Goal: Task Accomplishment & Management: Manage account settings

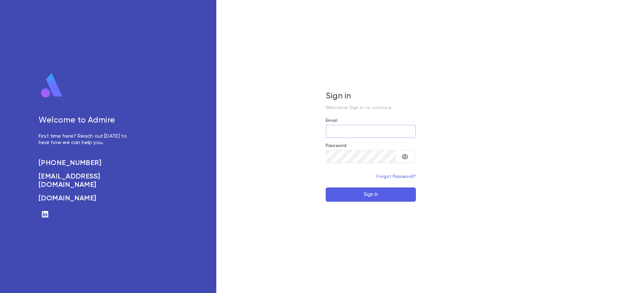
type input "**********"
click at [350, 190] on button "Sign In" at bounding box center [371, 195] width 90 height 14
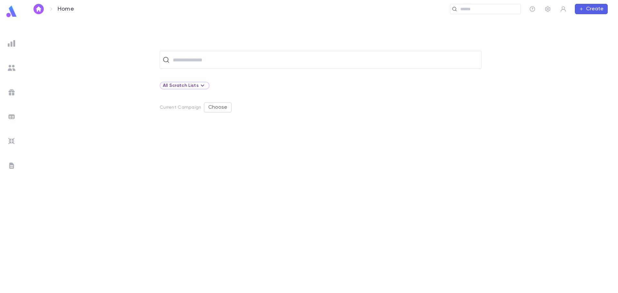
click at [14, 46] on img at bounding box center [12, 44] width 8 height 8
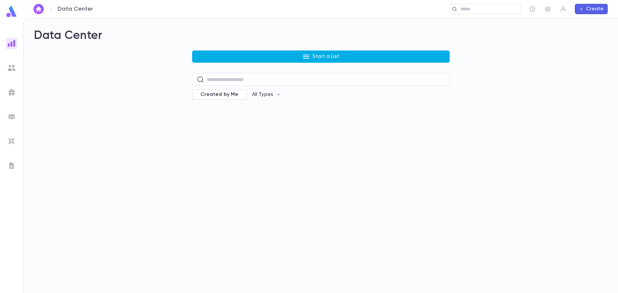
click at [205, 58] on button "Start a List" at bounding box center [320, 57] width 257 height 12
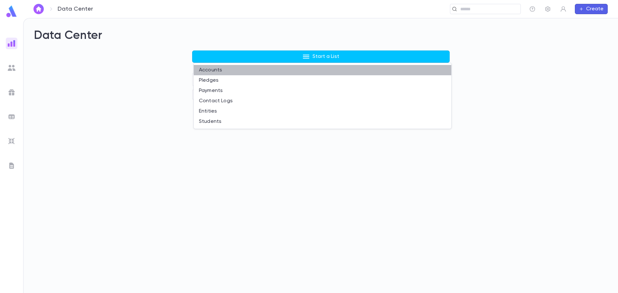
click at [211, 71] on li "Accounts" at bounding box center [322, 70] width 257 height 10
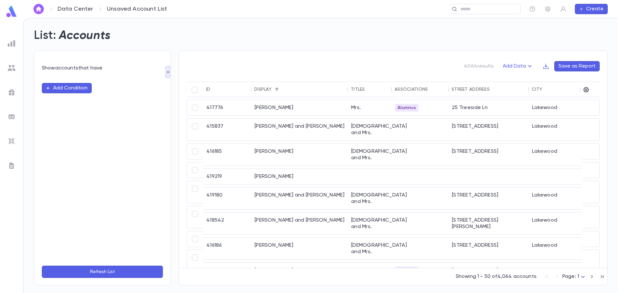
click at [71, 88] on button "Add Condition" at bounding box center [67, 88] width 50 height 10
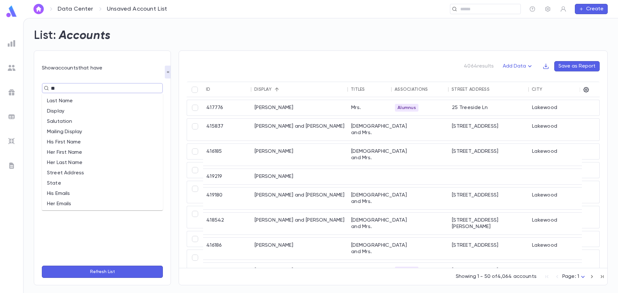
type input "***"
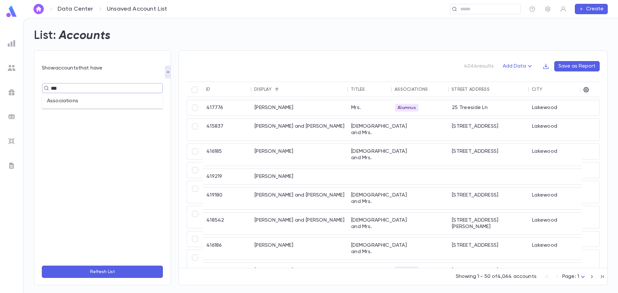
click at [62, 98] on li "Associations" at bounding box center [102, 101] width 121 height 10
click at [128, 100] on input "text" at bounding box center [126, 100] width 39 height 12
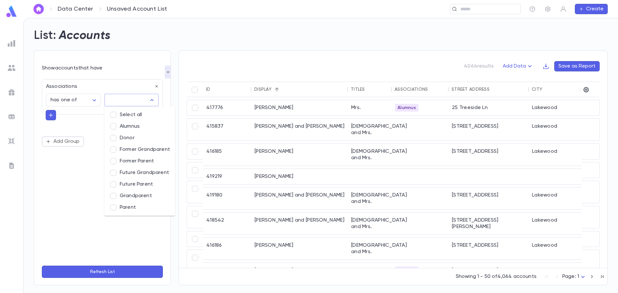
click at [117, 209] on li "Parent" at bounding box center [139, 208] width 71 height 12
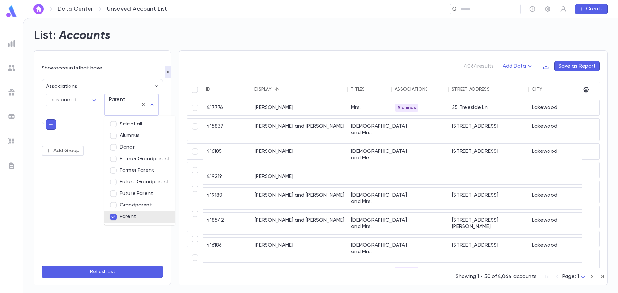
click at [128, 272] on button "Refresh List" at bounding box center [102, 272] width 121 height 12
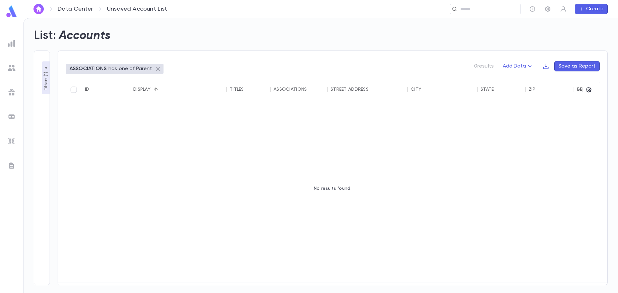
click at [156, 68] on icon at bounding box center [158, 69] width 4 height 4
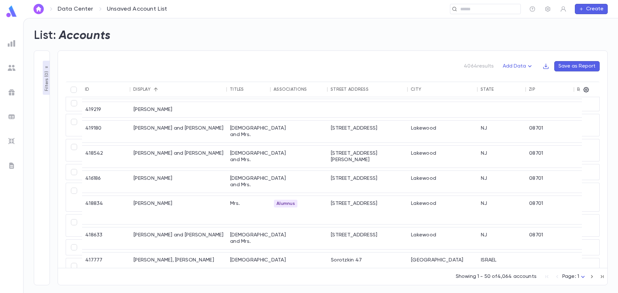
scroll to position [32, 0]
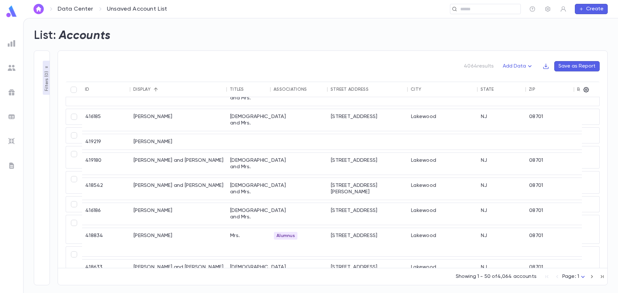
click at [14, 70] on img at bounding box center [12, 68] width 8 height 8
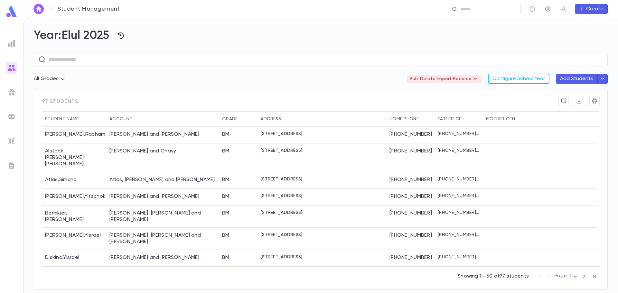
click at [125, 36] on icon "button" at bounding box center [121, 36] width 8 height 8
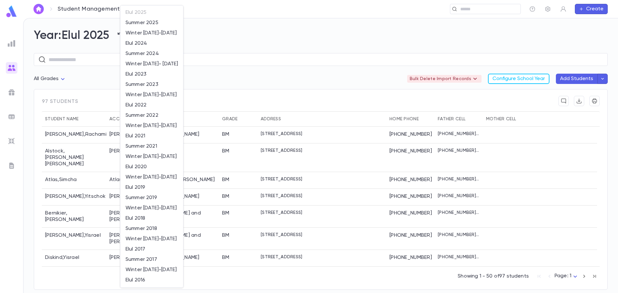
click at [107, 52] on div at bounding box center [309, 146] width 618 height 293
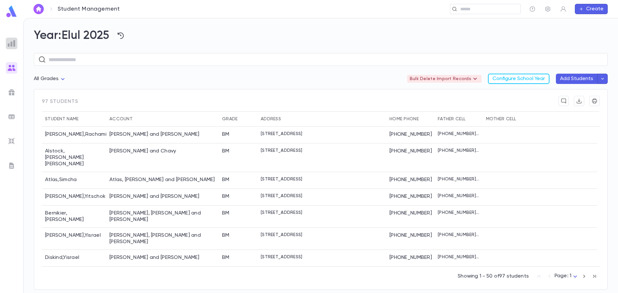
click at [12, 45] on img at bounding box center [12, 44] width 8 height 8
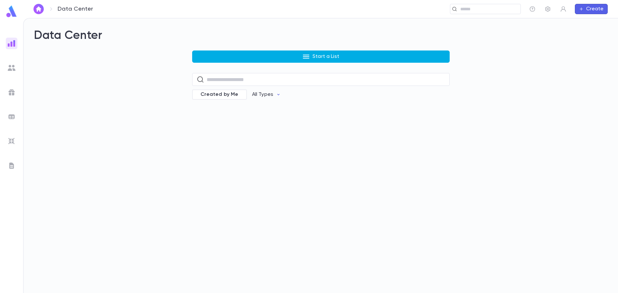
click at [246, 56] on button "Start a List" at bounding box center [320, 57] width 257 height 12
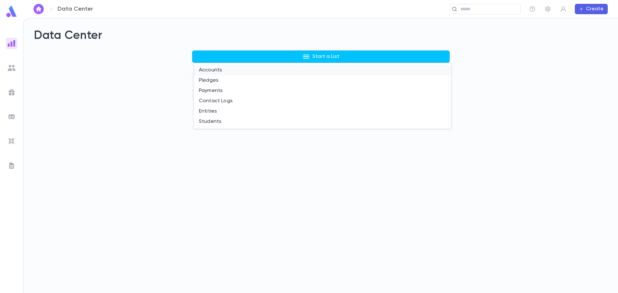
click at [210, 69] on li "Accounts" at bounding box center [322, 70] width 257 height 10
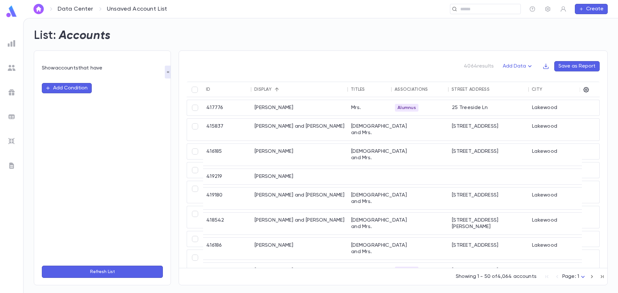
click at [77, 86] on button "Add Condition" at bounding box center [67, 88] width 50 height 10
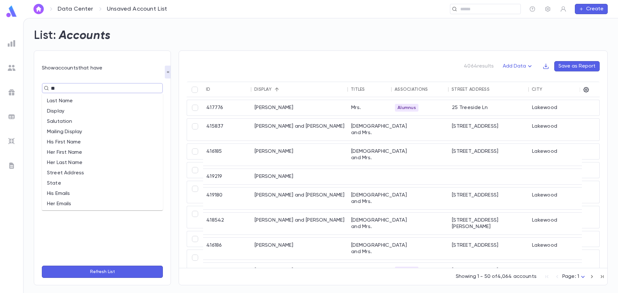
type input "***"
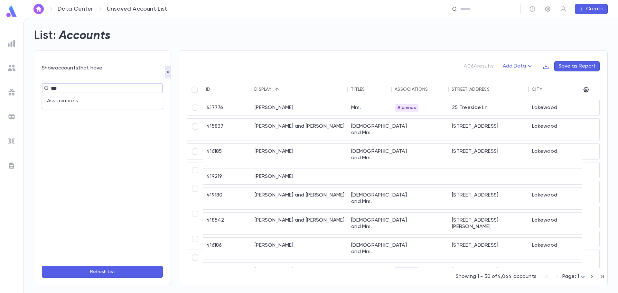
click at [77, 98] on li "Associations" at bounding box center [102, 101] width 121 height 10
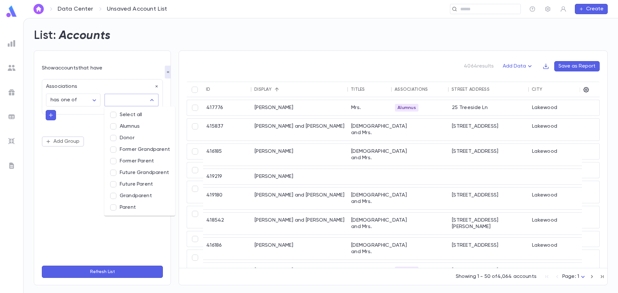
click at [113, 98] on input "text" at bounding box center [126, 100] width 39 height 12
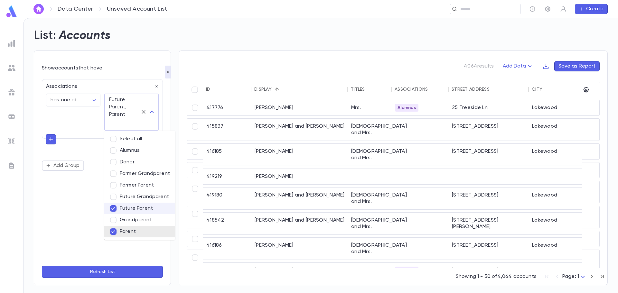
click at [131, 271] on button "Refresh List" at bounding box center [102, 272] width 121 height 12
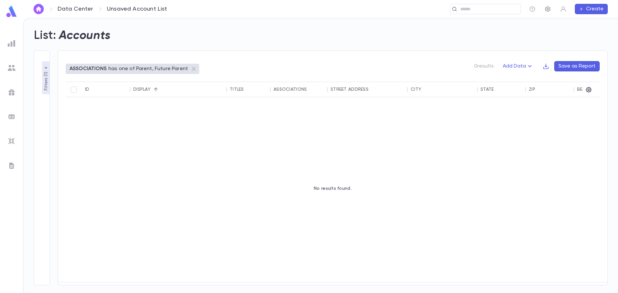
click at [547, 10] on icon "button" at bounding box center [548, 9] width 6 height 6
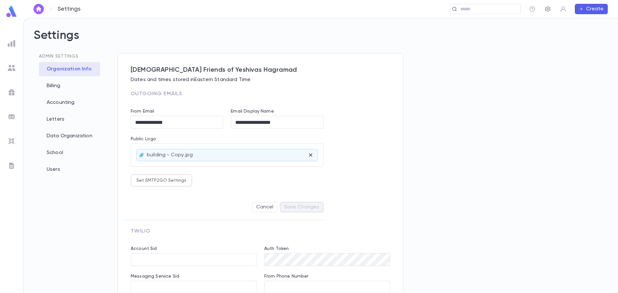
type input "**********"
click at [89, 132] on div "Data Organization" at bounding box center [69, 136] width 61 height 14
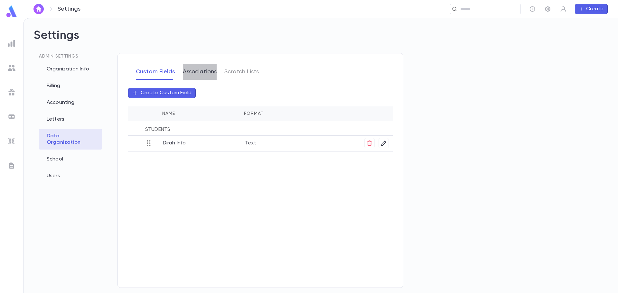
click at [204, 73] on button "Associations" at bounding box center [200, 72] width 34 height 16
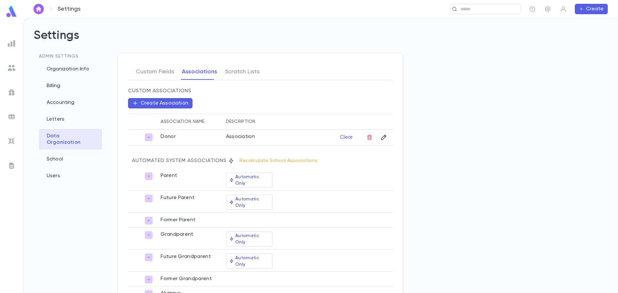
click at [278, 160] on button "Recalculate School Associations" at bounding box center [279, 161] width 86 height 10
click at [168, 278] on icon "close" at bounding box center [168, 277] width 4 height 4
click at [13, 66] on img at bounding box center [12, 68] width 8 height 8
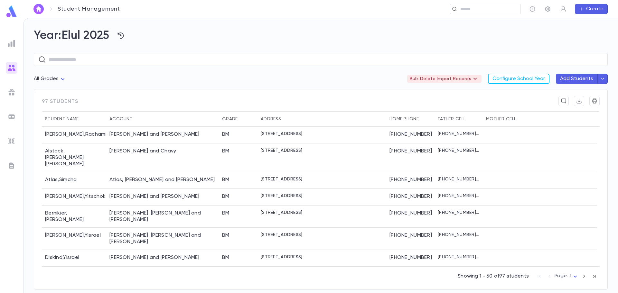
click at [11, 46] on img at bounding box center [12, 44] width 8 height 8
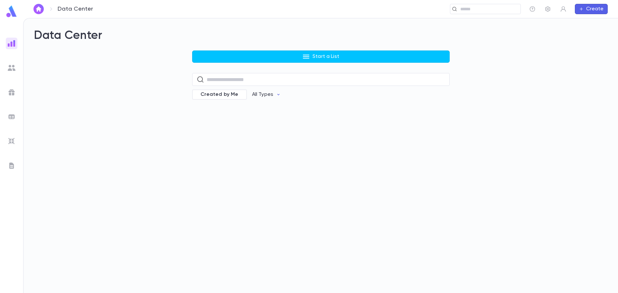
click at [224, 52] on button "Start a List" at bounding box center [320, 57] width 257 height 12
click at [218, 71] on li "Accounts" at bounding box center [322, 70] width 257 height 10
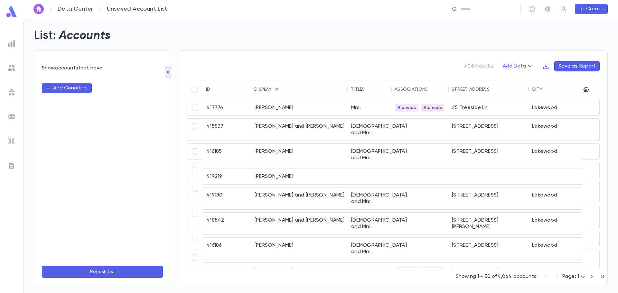
click at [73, 88] on button "Add Condition" at bounding box center [67, 88] width 50 height 10
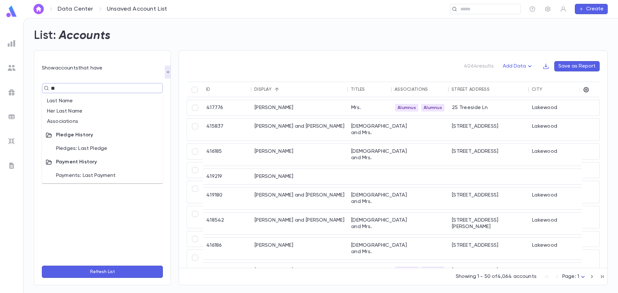
type input "***"
click at [76, 98] on li "Associations" at bounding box center [102, 101] width 121 height 10
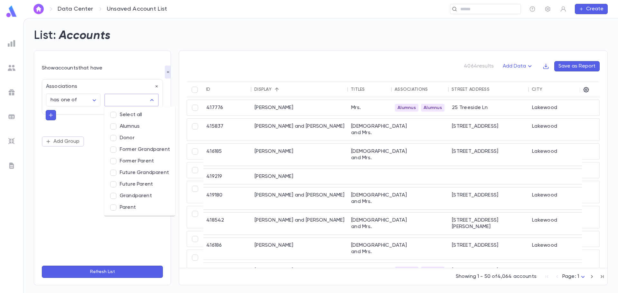
click at [129, 100] on input "text" at bounding box center [126, 100] width 39 height 12
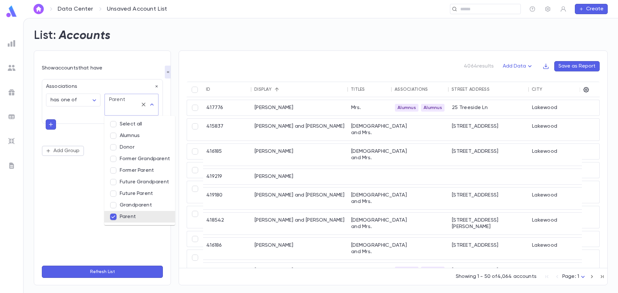
click at [137, 272] on button "Refresh List" at bounding box center [102, 272] width 121 height 12
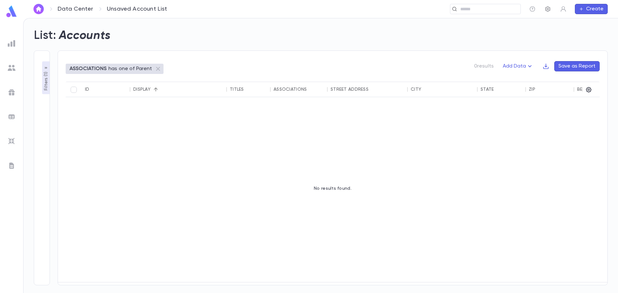
click at [549, 9] on icon "button" at bounding box center [548, 9] width 6 height 6
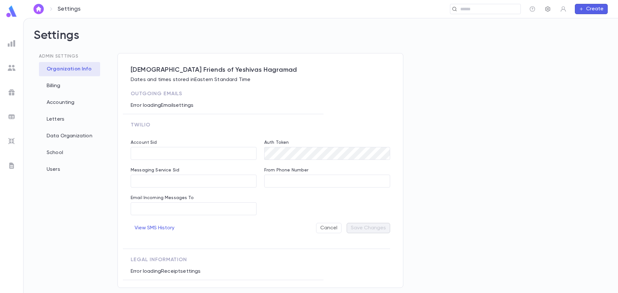
type input "**********"
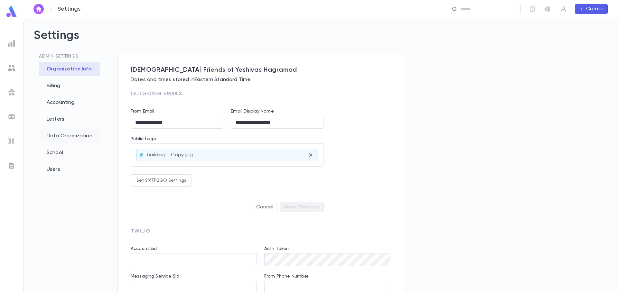
click at [69, 138] on div "Data Organization" at bounding box center [69, 136] width 61 height 14
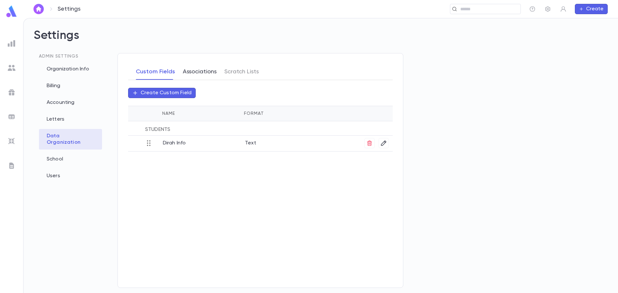
click at [194, 71] on button "Associations" at bounding box center [200, 72] width 34 height 16
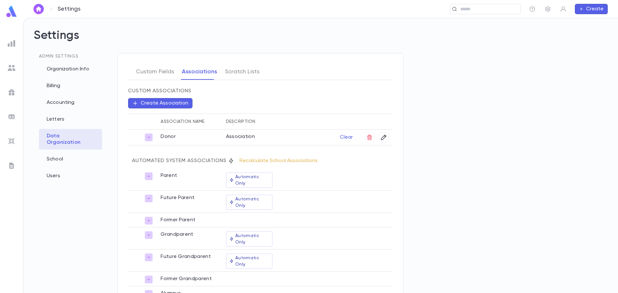
click at [273, 160] on button "Recalculate School Associations" at bounding box center [279, 161] width 86 height 10
click at [14, 43] on img at bounding box center [12, 44] width 8 height 8
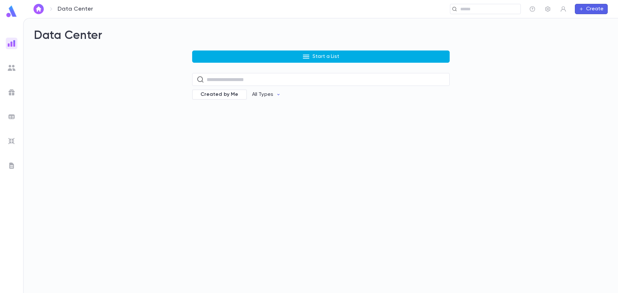
click at [211, 55] on button "Start a List" at bounding box center [320, 57] width 257 height 12
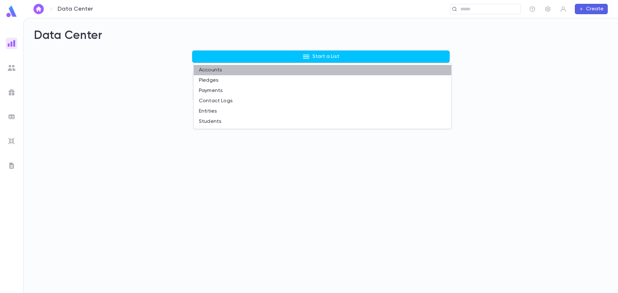
click at [214, 71] on li "Accounts" at bounding box center [322, 70] width 257 height 10
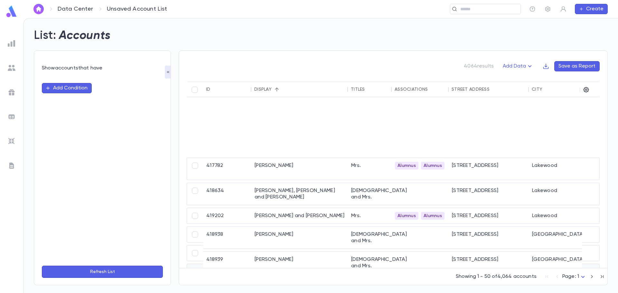
scroll to position [816, 0]
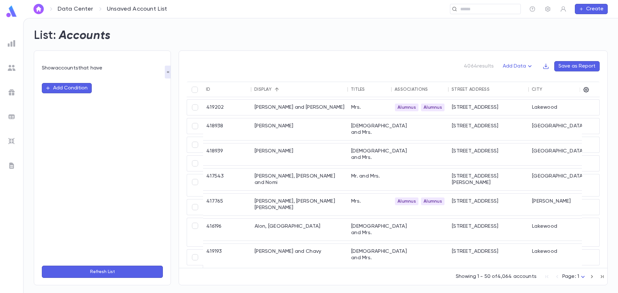
click at [12, 138] on img at bounding box center [12, 141] width 8 height 8
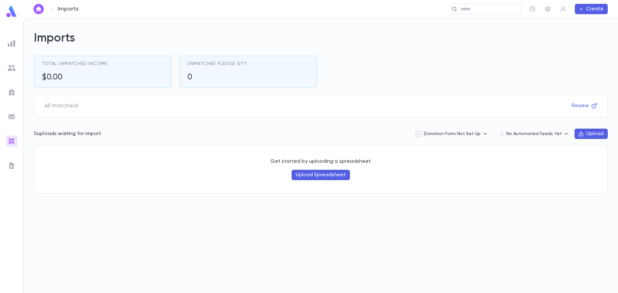
click at [10, 41] on img at bounding box center [12, 44] width 8 height 8
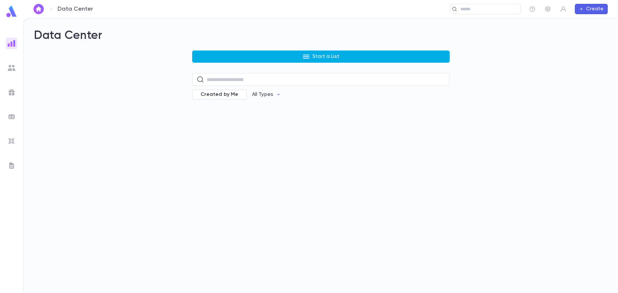
click at [244, 55] on button "Start a List" at bounding box center [320, 57] width 257 height 12
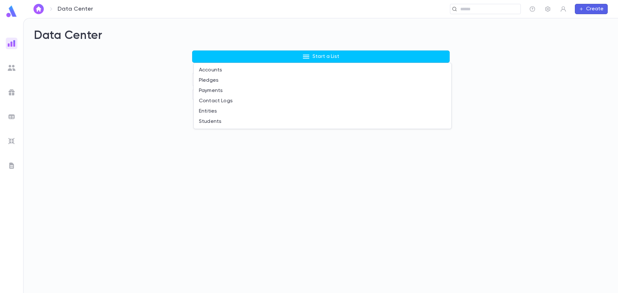
click at [126, 107] on div at bounding box center [309, 146] width 618 height 293
click at [14, 69] on img at bounding box center [12, 68] width 8 height 8
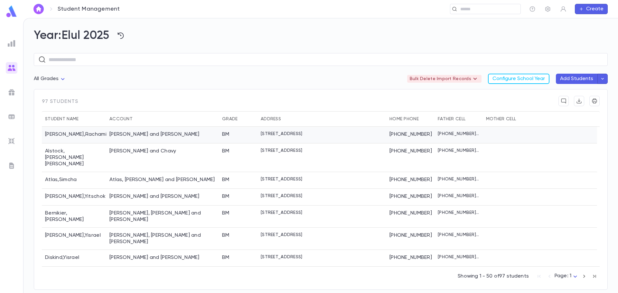
click at [153, 135] on div "Aboud, Yaakov Yehuda and Chana" at bounding box center [154, 134] width 90 height 6
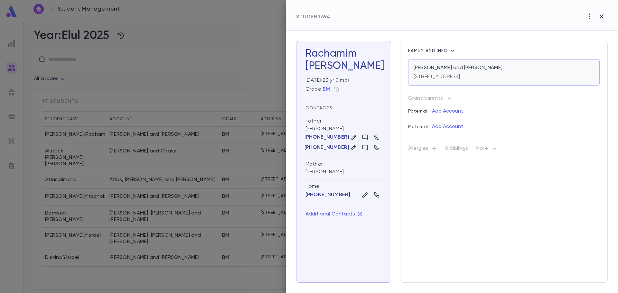
click at [460, 72] on div "1 Windsor Ct., Lakewood NJ 08701 USA" at bounding box center [437, 75] width 47 height 9
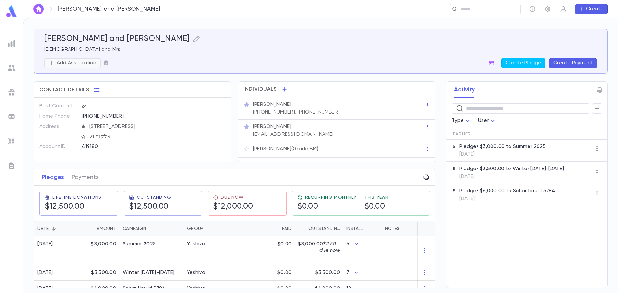
click at [82, 63] on p "Add Association" at bounding box center [77, 63] width 40 height 6
click at [150, 60] on div at bounding box center [309, 146] width 618 height 293
click at [14, 112] on div at bounding box center [12, 117] width 12 height 12
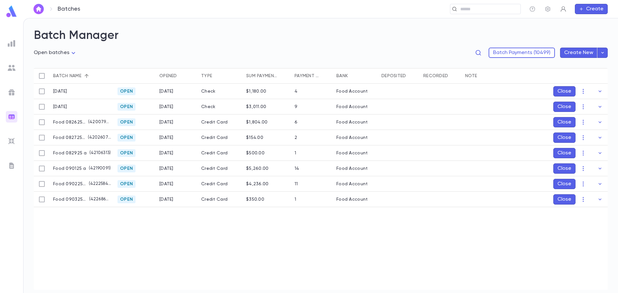
click at [564, 9] on icon "button" at bounding box center [563, 8] width 5 height 5
drag, startPoint x: 512, startPoint y: 34, endPoint x: 525, endPoint y: 12, distance: 25.8
click at [513, 31] on div at bounding box center [309, 146] width 618 height 293
click at [547, 9] on icon "button" at bounding box center [548, 9] width 6 height 6
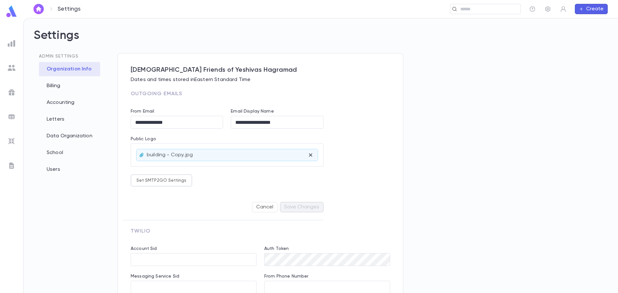
type input "**********"
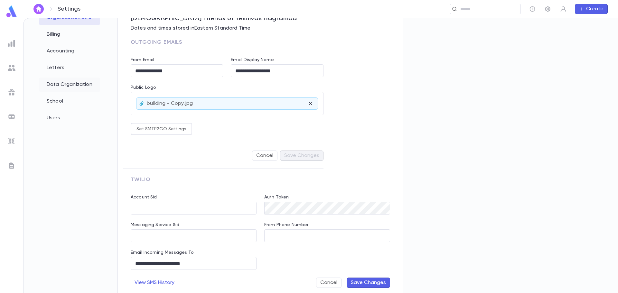
scroll to position [19, 0]
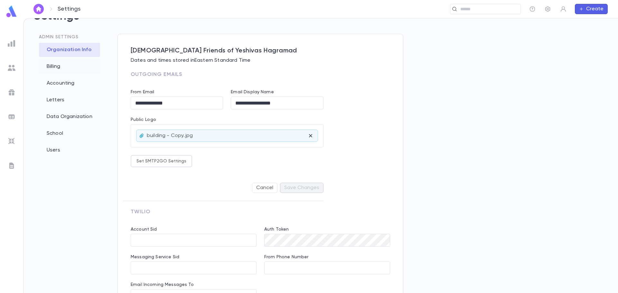
click at [59, 67] on div "Billing" at bounding box center [69, 67] width 61 height 14
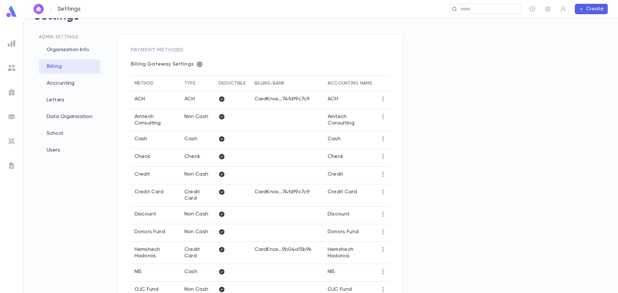
type input "**********"
click at [59, 84] on div "Accounting" at bounding box center [69, 83] width 61 height 14
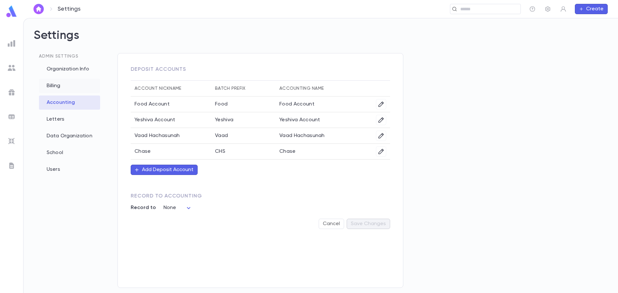
click at [55, 87] on div "Billing" at bounding box center [69, 86] width 61 height 14
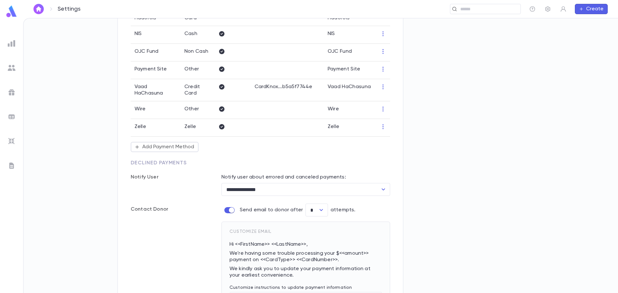
scroll to position [354, 0]
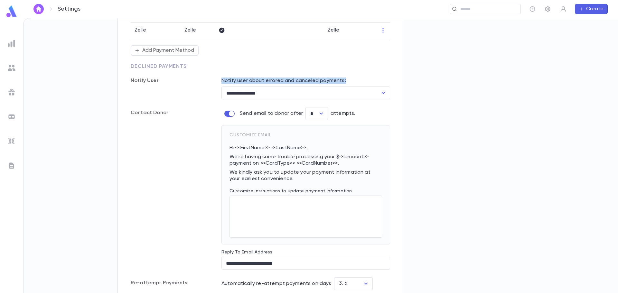
drag, startPoint x: 223, startPoint y: 72, endPoint x: 357, endPoint y: 72, distance: 133.9
click at [357, 78] on p "Notify user about errored and canceled payments:" at bounding box center [305, 81] width 169 height 6
click at [283, 78] on p "Notify user about errored and canceled payments:" at bounding box center [305, 81] width 169 height 6
drag, startPoint x: 294, startPoint y: 74, endPoint x: 324, endPoint y: 73, distance: 30.6
click at [324, 78] on p "Notify user about errored and canceled payments:" at bounding box center [305, 81] width 169 height 6
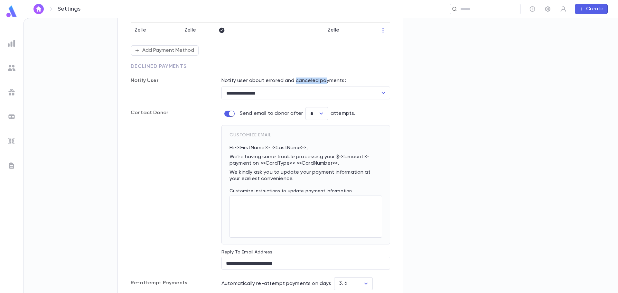
scroll to position [382, 0]
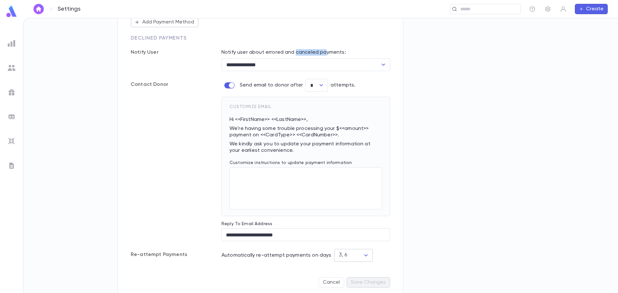
click at [339, 252] on div "3, 6" at bounding box center [343, 255] width 8 height 7
click at [309, 249] on div "Automatically re-attempt payments on days 3, 6 ​" at bounding box center [305, 260] width 169 height 22
click at [546, 9] on icon "button" at bounding box center [548, 9] width 6 height 6
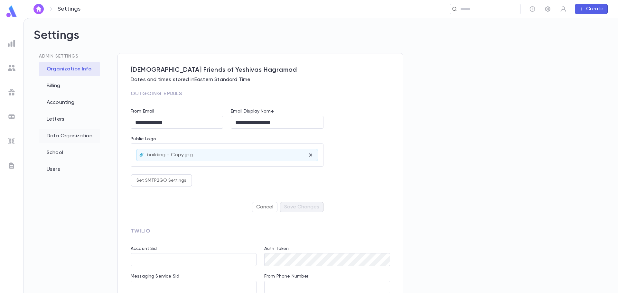
click at [61, 133] on div "Data Organization" at bounding box center [69, 136] width 61 height 14
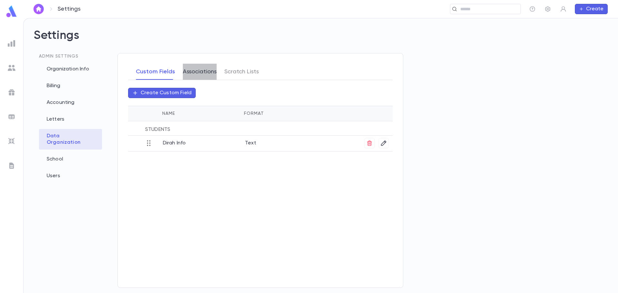
click at [202, 73] on button "Associations" at bounding box center [200, 72] width 34 height 16
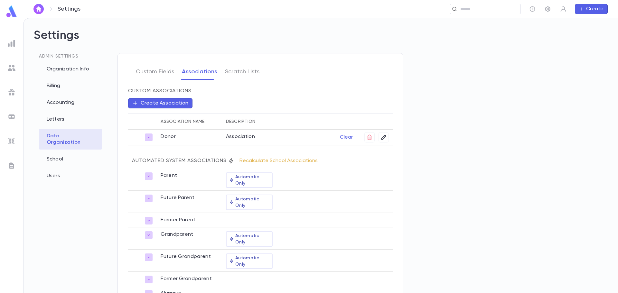
click at [285, 163] on button "Recalculate School Associations" at bounding box center [279, 161] width 86 height 10
click at [14, 68] on img at bounding box center [12, 68] width 8 height 8
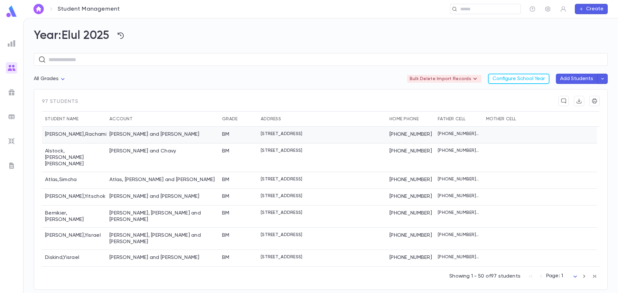
click at [165, 138] on div "Aboud, Yaakov Yehuda and Chana" at bounding box center [162, 135] width 113 height 17
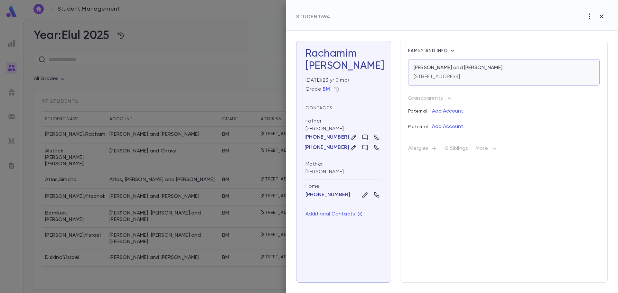
click at [460, 72] on div "1 Windsor Ct., Lakewood NJ 08701 USA" at bounding box center [437, 75] width 47 height 9
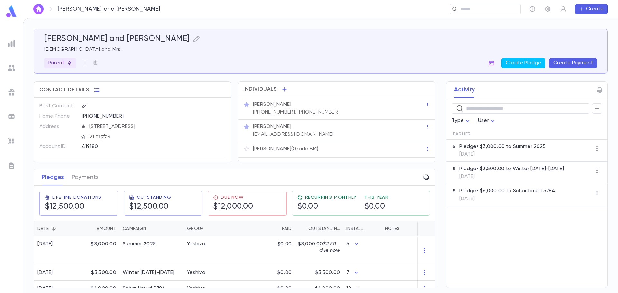
click at [13, 115] on img at bounding box center [12, 117] width 8 height 8
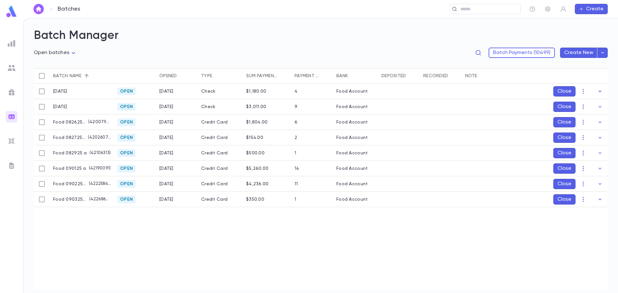
click at [599, 91] on icon "button" at bounding box center [600, 91] width 6 height 6
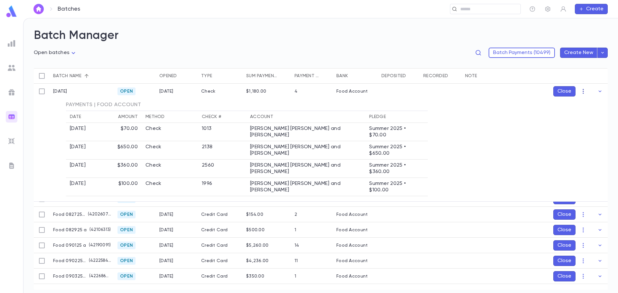
click at [583, 91] on icon "button" at bounding box center [582, 91] width 1 height 5
click at [527, 104] on div at bounding box center [309, 146] width 618 height 293
click at [580, 8] on icon "button" at bounding box center [581, 8] width 5 height 5
click at [587, 44] on li "Payment" at bounding box center [592, 42] width 33 height 10
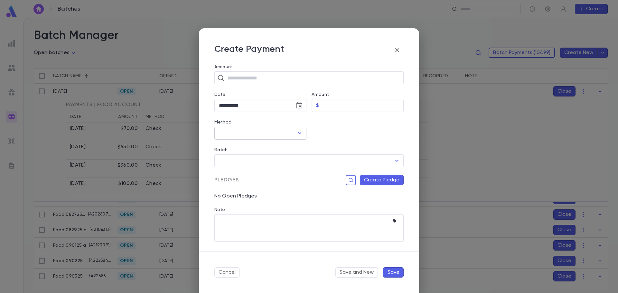
click at [300, 132] on icon "Open" at bounding box center [300, 133] width 8 height 8
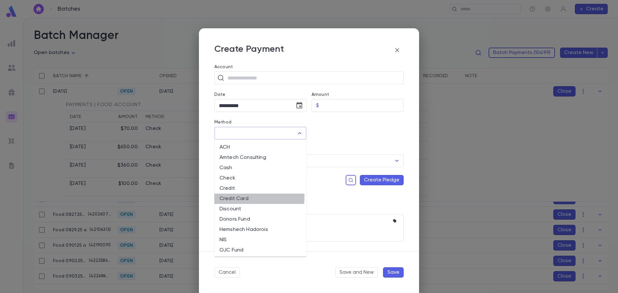
click at [239, 197] on li "Credit Card" at bounding box center [260, 199] width 92 height 10
type input "**********"
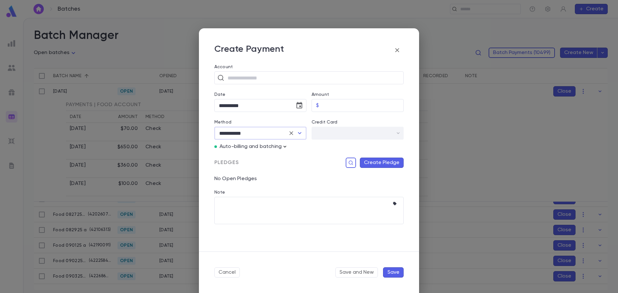
click at [283, 147] on icon "button" at bounding box center [285, 147] width 6 height 6
click at [397, 50] on div at bounding box center [309, 146] width 618 height 293
click at [399, 49] on icon "button" at bounding box center [397, 50] width 8 height 8
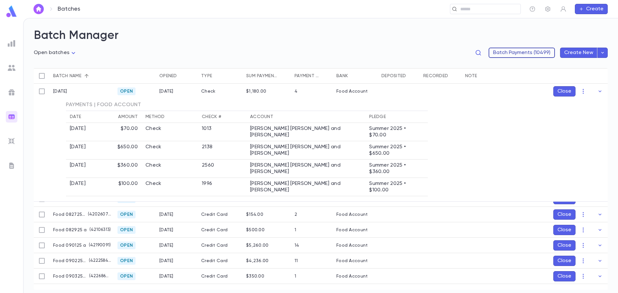
click at [513, 51] on button "Batch Payments (10499)" at bounding box center [522, 53] width 66 height 10
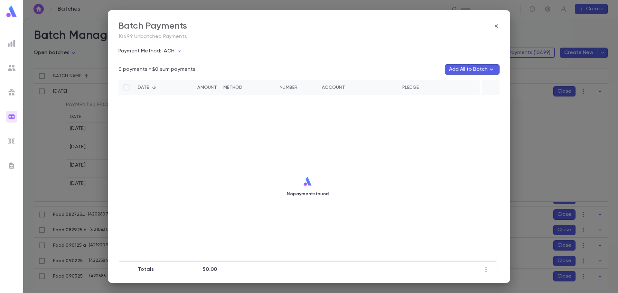
click at [179, 50] on icon "button" at bounding box center [179, 51] width 5 height 5
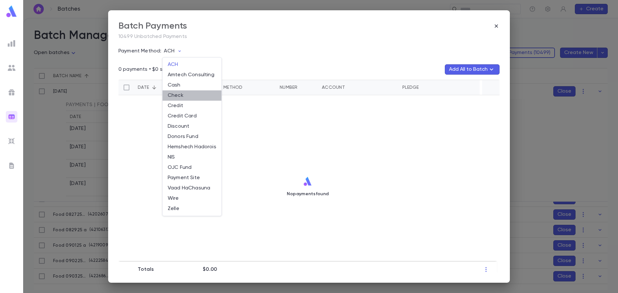
click at [178, 96] on li "Check" at bounding box center [192, 95] width 59 height 10
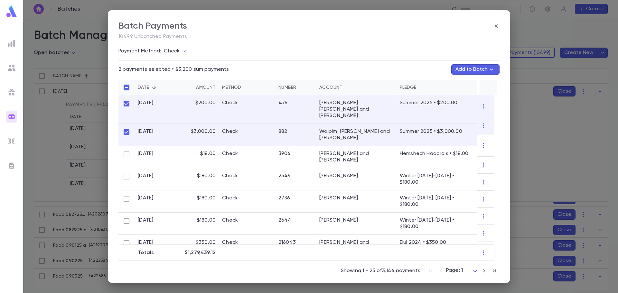
click at [489, 69] on icon "button" at bounding box center [492, 70] width 8 height 8
click at [128, 103] on div at bounding box center [309, 146] width 618 height 293
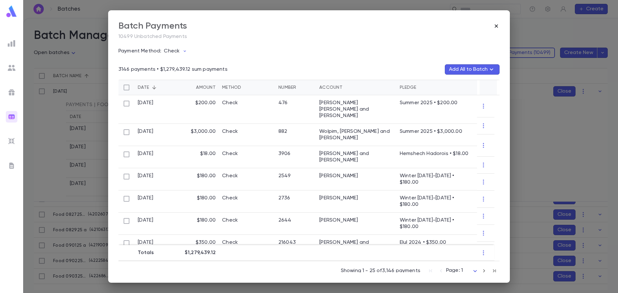
click at [497, 26] on icon "button" at bounding box center [496, 25] width 3 height 3
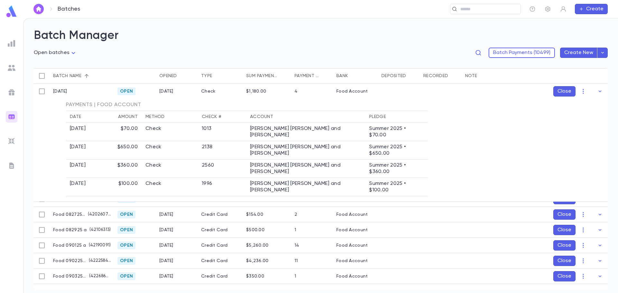
click at [12, 41] on img at bounding box center [12, 44] width 8 height 8
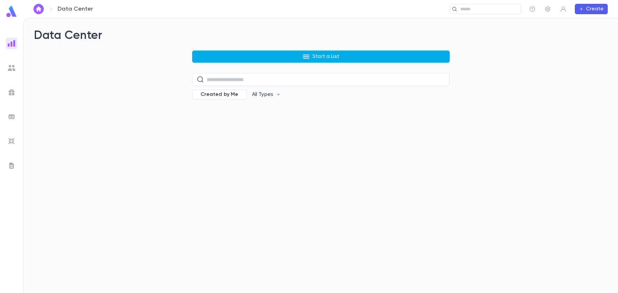
click at [225, 58] on button "Start a List" at bounding box center [320, 57] width 257 height 12
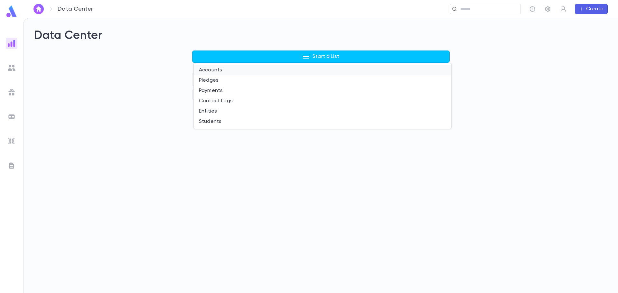
click at [215, 70] on li "Accounts" at bounding box center [322, 70] width 257 height 10
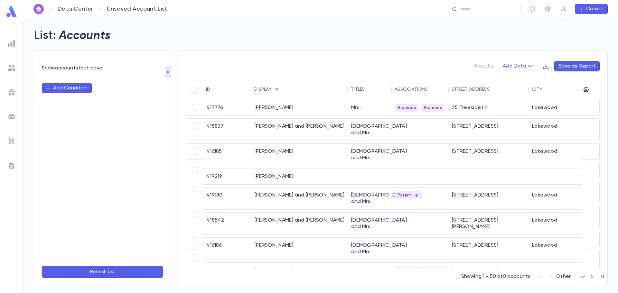
click at [72, 88] on button "Add Condition" at bounding box center [67, 88] width 50 height 10
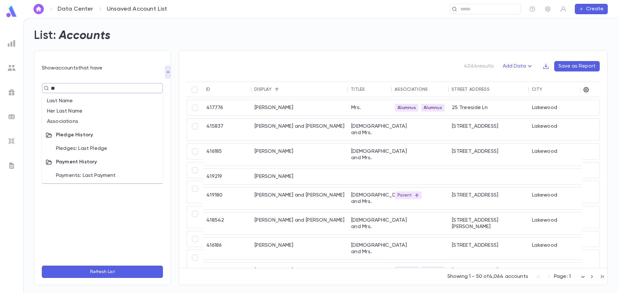
type input "***"
click at [72, 101] on li "Associations" at bounding box center [102, 101] width 121 height 10
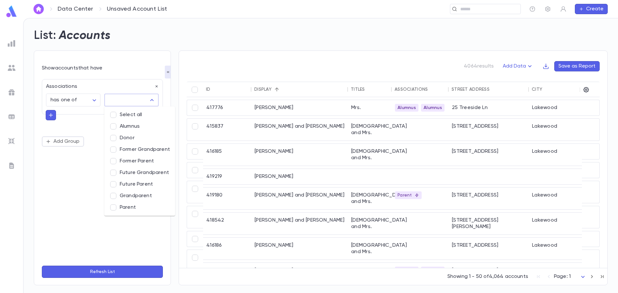
click at [127, 96] on input "text" at bounding box center [126, 100] width 39 height 12
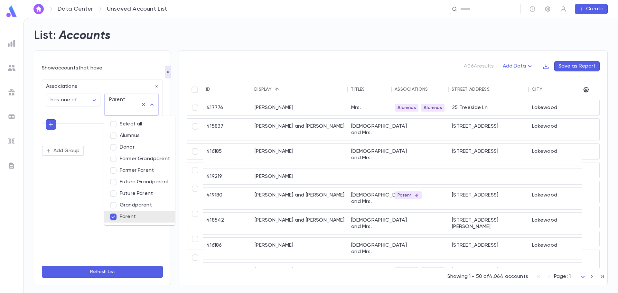
click at [105, 275] on button "Refresh List" at bounding box center [102, 272] width 121 height 12
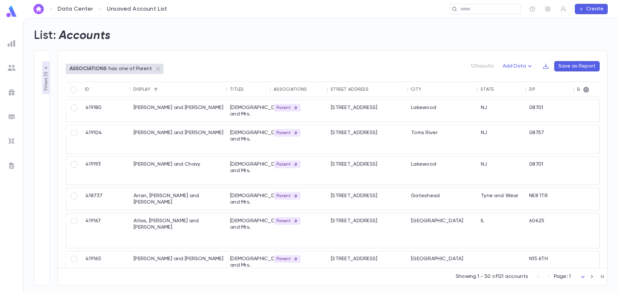
click at [577, 65] on button "Save as Report" at bounding box center [576, 66] width 45 height 10
click at [514, 103] on input "Name" at bounding box center [555, 103] width 103 height 10
type input "*******"
click at [555, 211] on div "**********" at bounding box center [555, 158] width 103 height 135
click at [551, 209] on body "**********" at bounding box center [309, 155] width 618 height 275
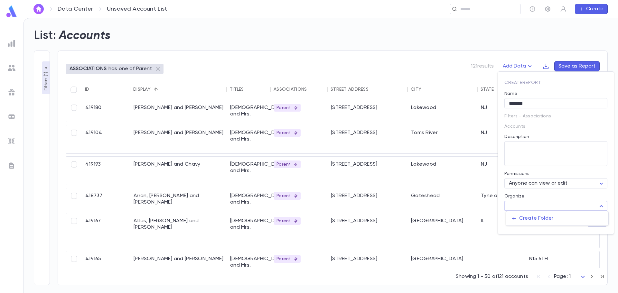
click at [502, 219] on div at bounding box center [309, 146] width 618 height 293
click at [599, 220] on button "Save" at bounding box center [597, 221] width 21 height 10
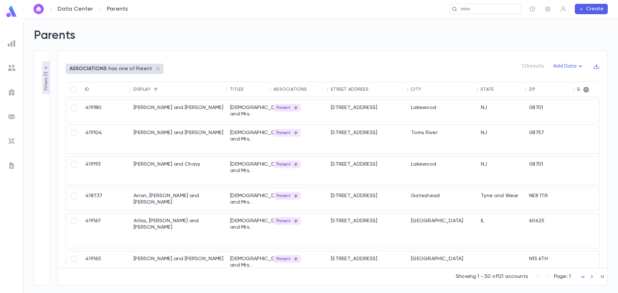
click at [9, 44] on img at bounding box center [12, 44] width 8 height 8
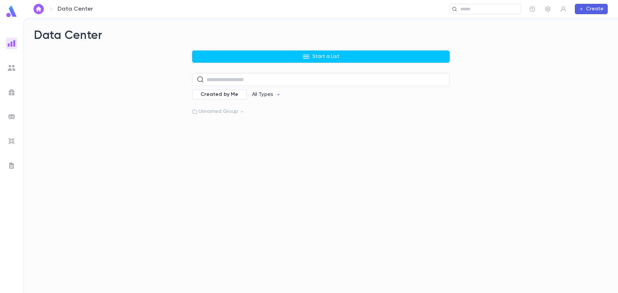
click at [222, 111] on p "Unnamed Group" at bounding box center [320, 111] width 257 height 6
click at [441, 128] on div "Parents Accounts" at bounding box center [320, 125] width 257 height 14
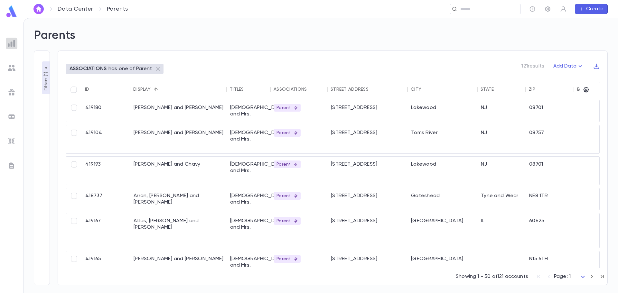
click at [14, 43] on img at bounding box center [12, 44] width 8 height 8
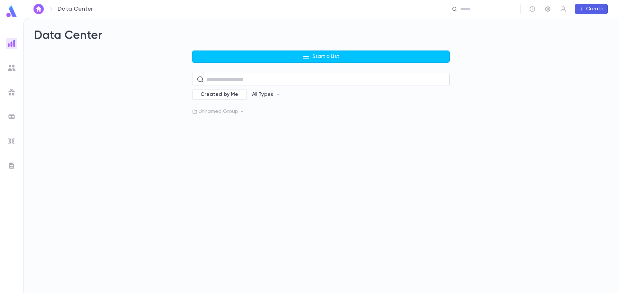
click at [241, 109] on p "Unnamed Group" at bounding box center [320, 111] width 257 height 6
click at [442, 127] on icon "button" at bounding box center [442, 125] width 1 height 5
click at [452, 146] on li "Pin" at bounding box center [470, 146] width 59 height 10
click at [7, 11] on img at bounding box center [11, 11] width 13 height 13
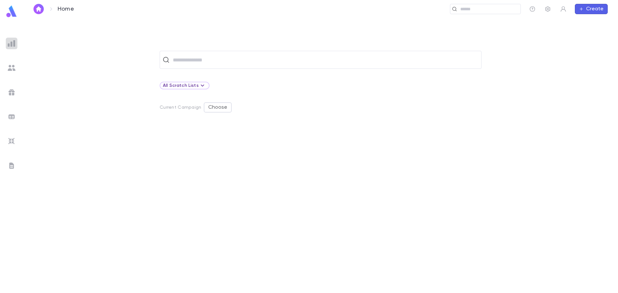
click at [13, 43] on img at bounding box center [12, 44] width 8 height 8
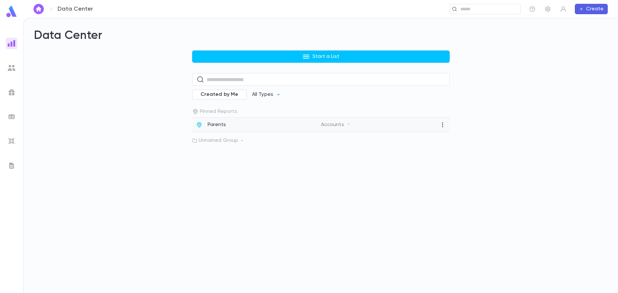
click at [217, 126] on p "Parents" at bounding box center [217, 125] width 19 height 6
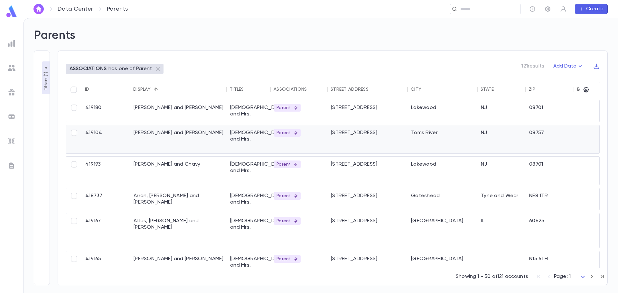
click at [144, 141] on div "Adler, Pinchos and Ora Pella" at bounding box center [178, 139] width 97 height 28
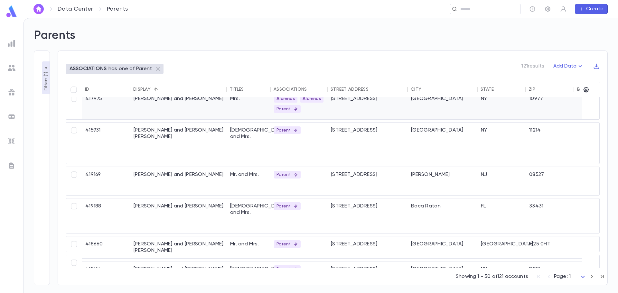
scroll to position [772, 0]
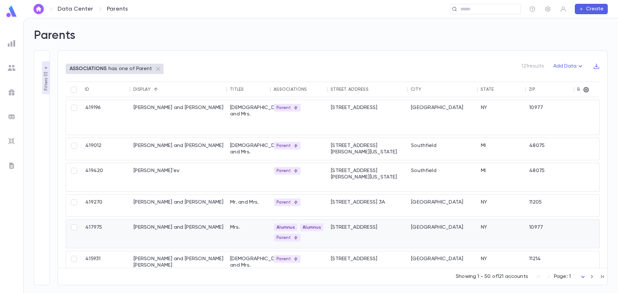
click at [229, 235] on div "Mrs." at bounding box center [249, 234] width 44 height 28
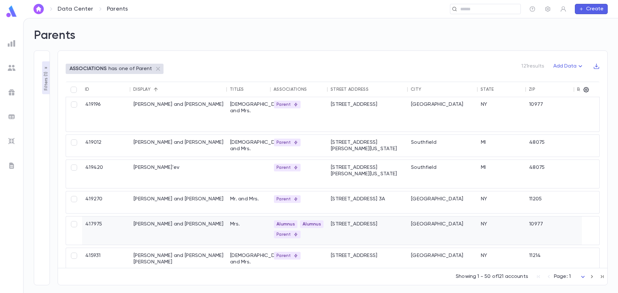
scroll to position [769, 0]
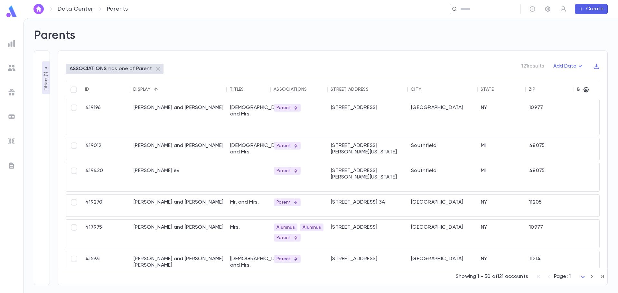
click at [49, 66] on div "**********" at bounding box center [317, 153] width 582 height 265
click at [46, 67] on icon "button" at bounding box center [45, 67] width 5 height 5
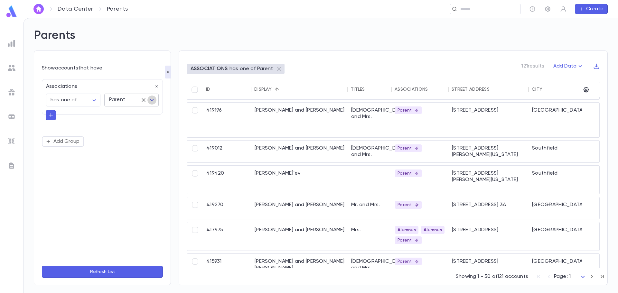
click at [153, 98] on icon "Open" at bounding box center [152, 100] width 8 height 8
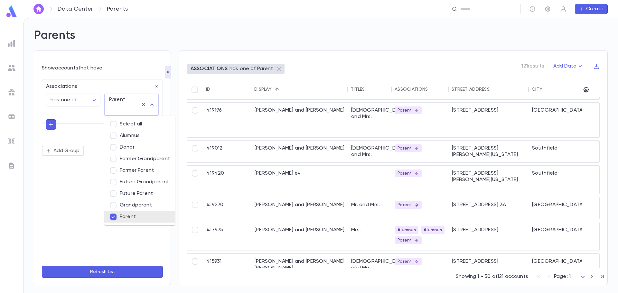
scroll to position [0, 0]
click at [17, 139] on div at bounding box center [12, 141] width 12 height 12
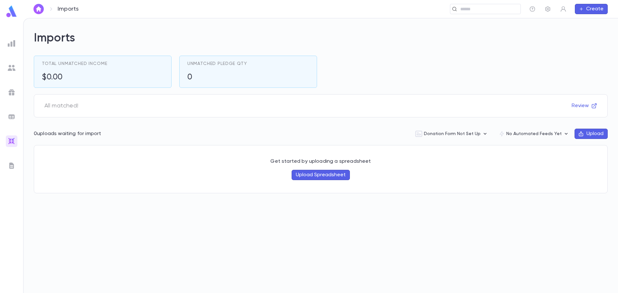
click at [586, 133] on button "Upload" at bounding box center [590, 134] width 33 height 10
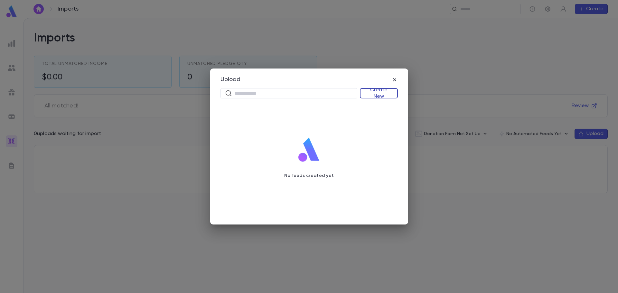
click at [378, 92] on button "Create New" at bounding box center [379, 93] width 38 height 10
click at [394, 80] on div at bounding box center [309, 146] width 618 height 293
click at [395, 80] on icon "button" at bounding box center [394, 79] width 3 height 3
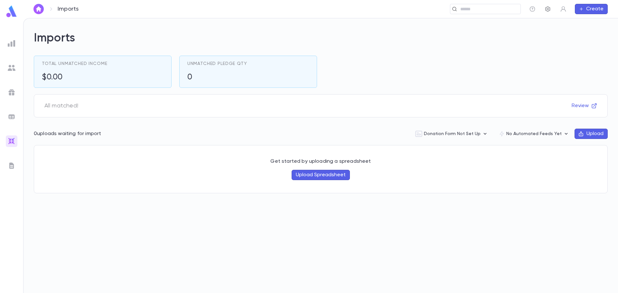
click at [545, 10] on icon "button" at bounding box center [548, 9] width 6 height 6
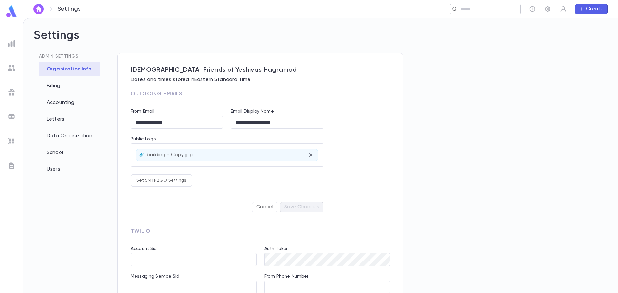
type input "**********"
click at [182, 24] on div "**********" at bounding box center [320, 155] width 594 height 275
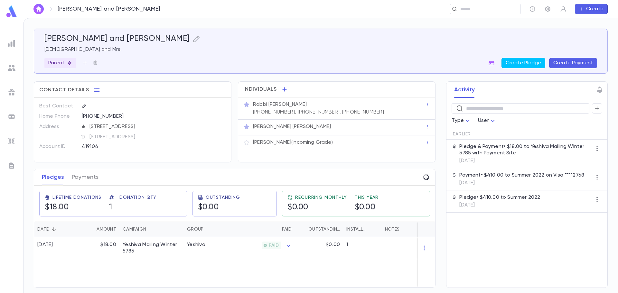
click at [297, 142] on p "[PERSON_NAME] (Incoming Grade)" at bounding box center [293, 142] width 80 height 6
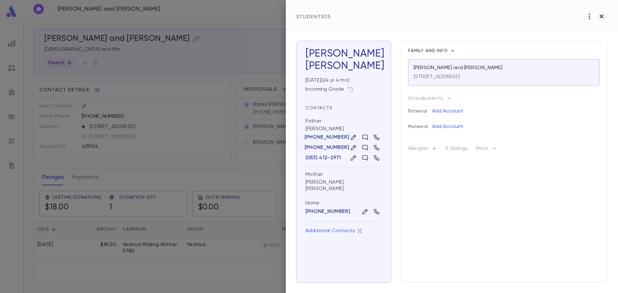
click at [602, 18] on icon "button" at bounding box center [602, 16] width 4 height 4
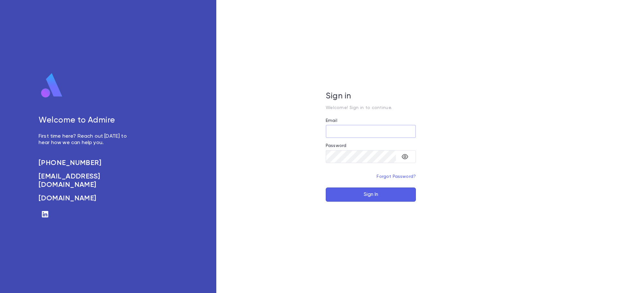
type input "**********"
click at [384, 195] on button "Sign In" at bounding box center [371, 195] width 90 height 14
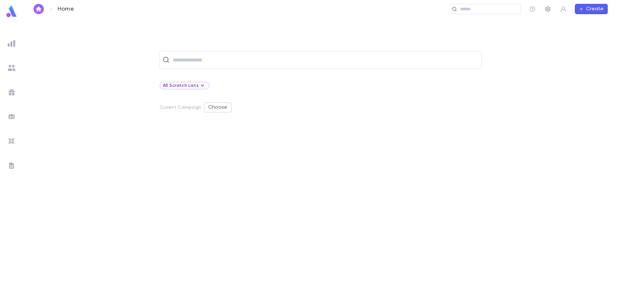
click at [548, 8] on icon "button" at bounding box center [548, 9] width 6 height 6
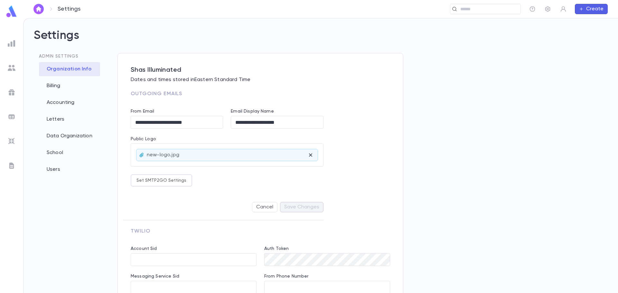
type input "**********"
click at [57, 169] on div "Users" at bounding box center [69, 170] width 61 height 14
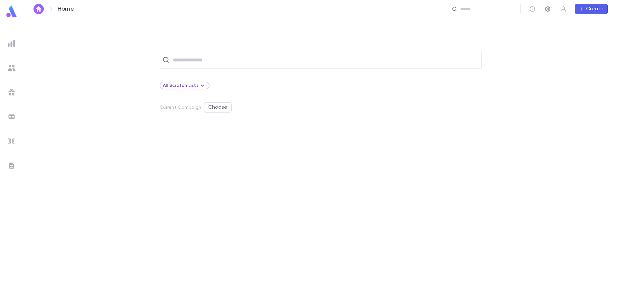
click at [548, 10] on icon "button" at bounding box center [547, 8] width 5 height 5
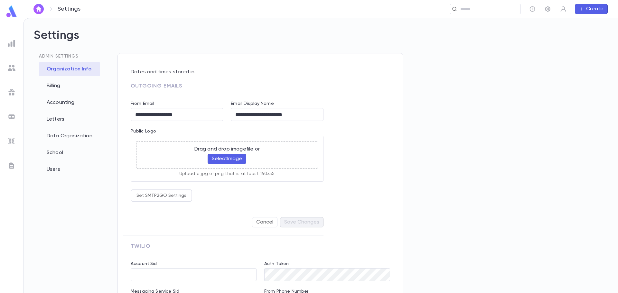
type input "**********"
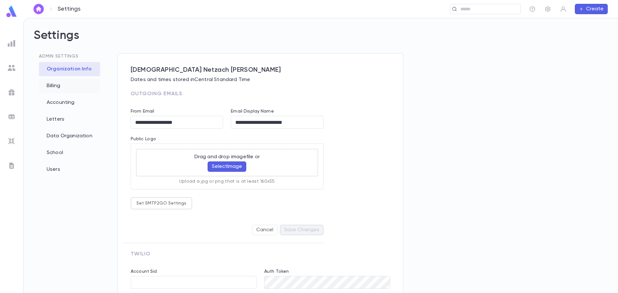
click at [63, 85] on div "Billing" at bounding box center [69, 86] width 61 height 14
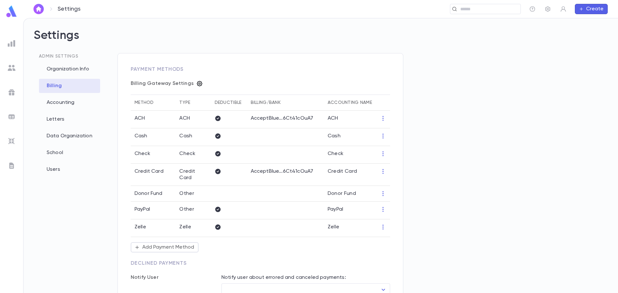
click at [196, 85] on icon "button" at bounding box center [199, 83] width 6 height 6
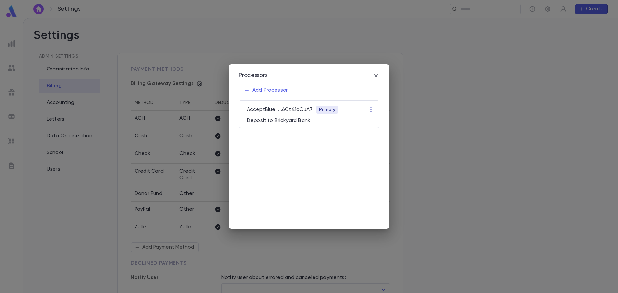
click at [369, 108] on icon "button" at bounding box center [371, 110] width 6 height 6
click at [376, 121] on li "Edit" at bounding box center [378, 122] width 20 height 10
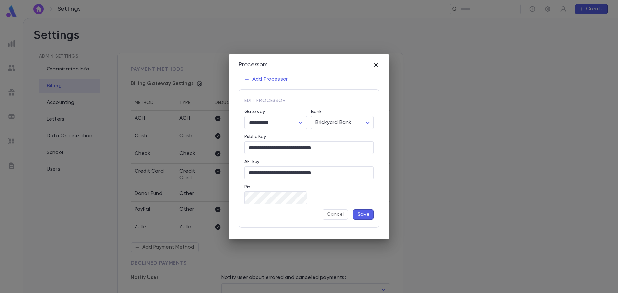
click at [376, 65] on icon "button" at bounding box center [375, 64] width 3 height 3
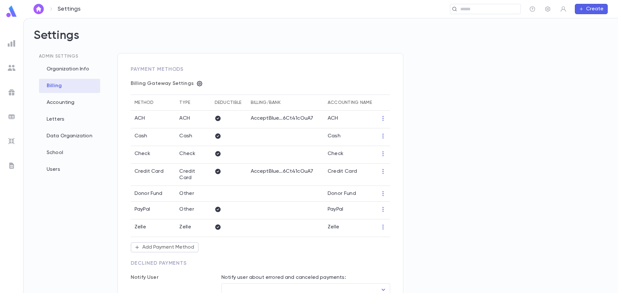
click at [260, 28] on div "Settings Admin Settings Organization Info Billing Accounting Letters Data Organ…" at bounding box center [320, 155] width 594 height 275
click at [9, 41] on img at bounding box center [12, 44] width 8 height 8
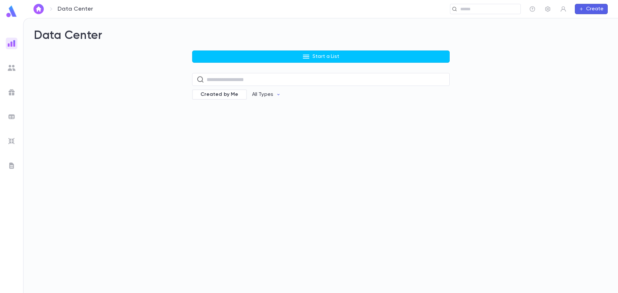
click at [354, 52] on button "Start a List" at bounding box center [320, 57] width 257 height 12
click at [212, 70] on li "Accounts" at bounding box center [322, 70] width 257 height 10
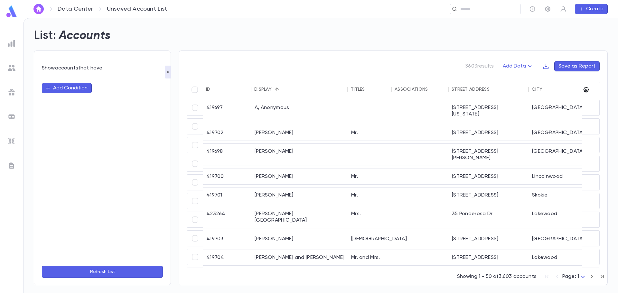
click at [586, 89] on icon "button" at bounding box center [585, 89] width 5 height 5
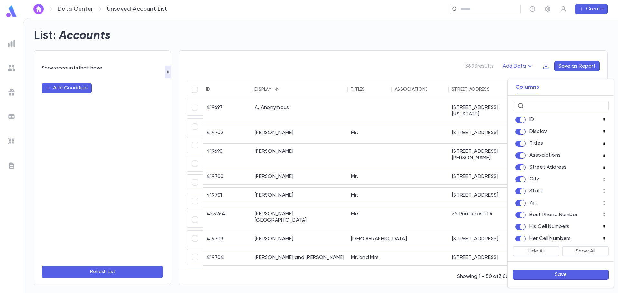
click at [14, 11] on div at bounding box center [309, 146] width 618 height 293
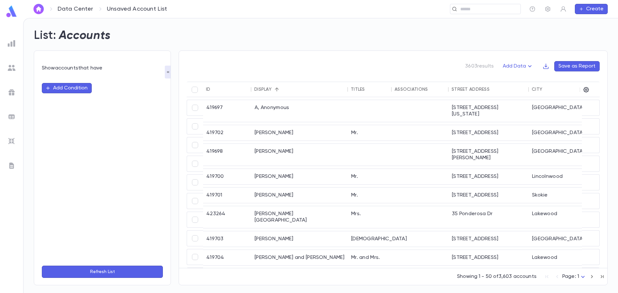
click at [10, 10] on img at bounding box center [11, 11] width 13 height 13
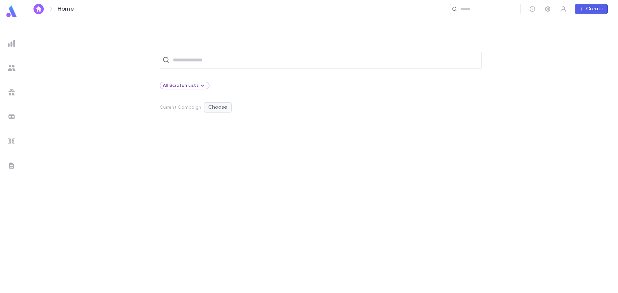
click at [220, 108] on button "Choose" at bounding box center [218, 107] width 28 height 10
click at [14, 42] on div at bounding box center [309, 146] width 618 height 293
click at [12, 45] on img at bounding box center [12, 44] width 8 height 8
